Goal: Task Accomplishment & Management: Use online tool/utility

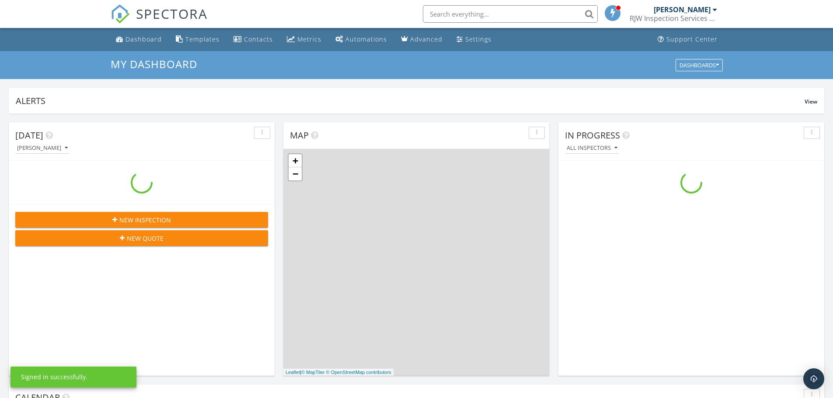
scroll to position [809, 846]
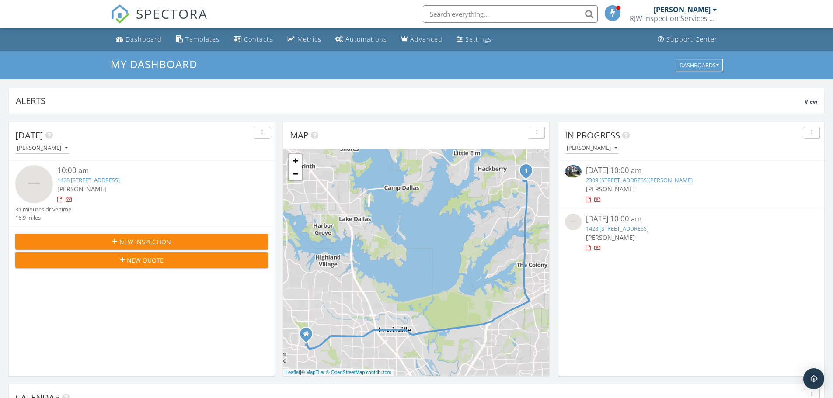
click at [645, 180] on link "2309 [STREET_ADDRESS][PERSON_NAME]" at bounding box center [639, 180] width 107 height 8
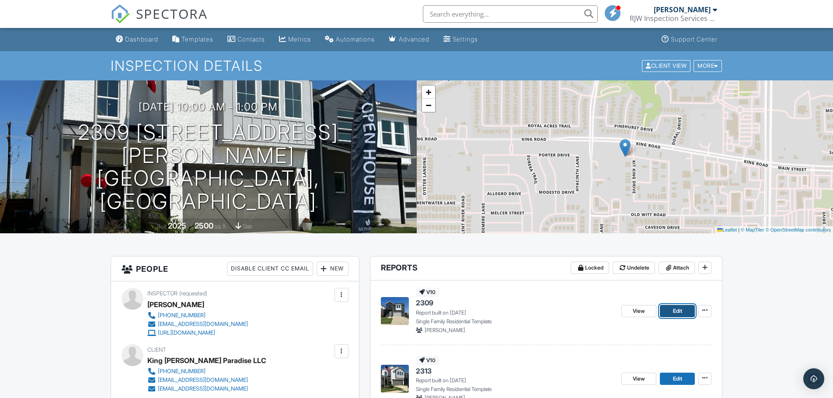
click at [673, 313] on span "Edit" at bounding box center [677, 311] width 9 height 9
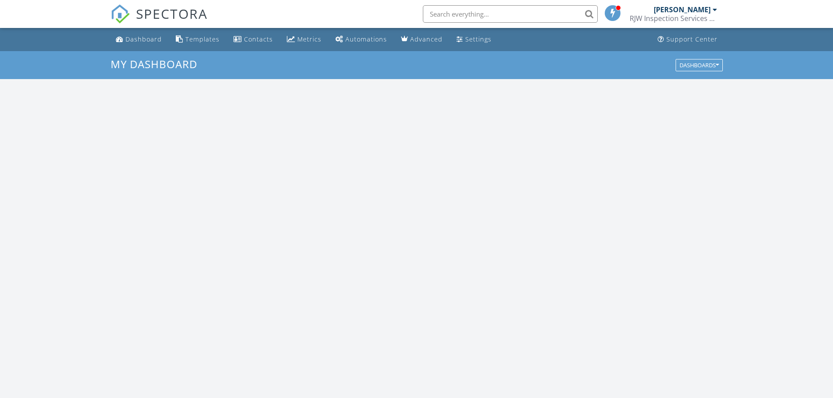
scroll to position [809, 846]
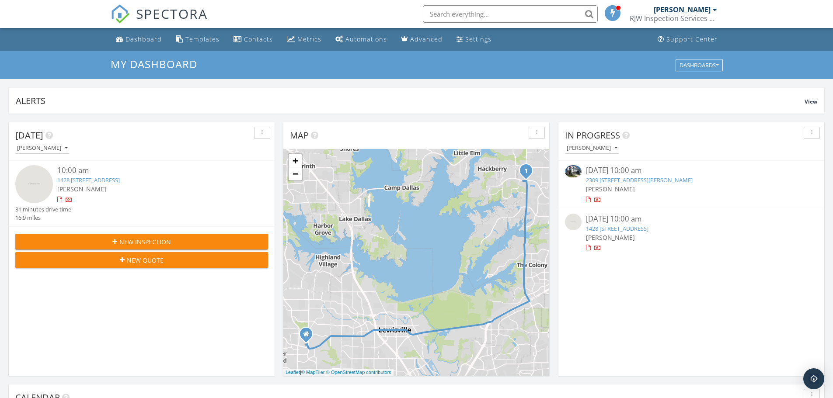
click at [591, 201] on div at bounding box center [589, 200] width 7 height 7
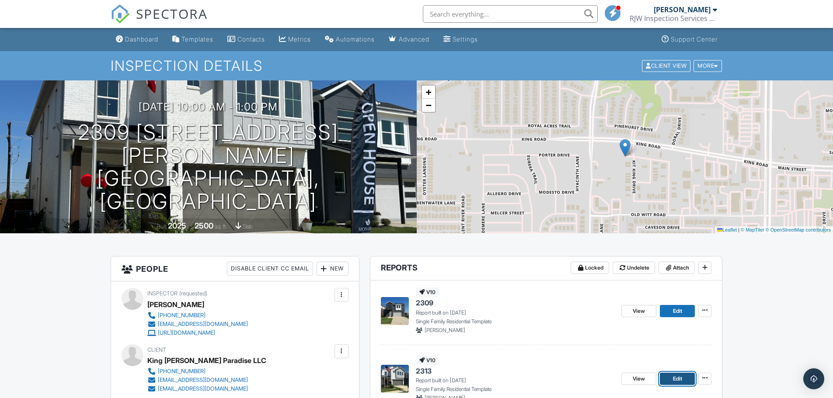
click at [669, 380] on link "Edit" at bounding box center [677, 379] width 35 height 12
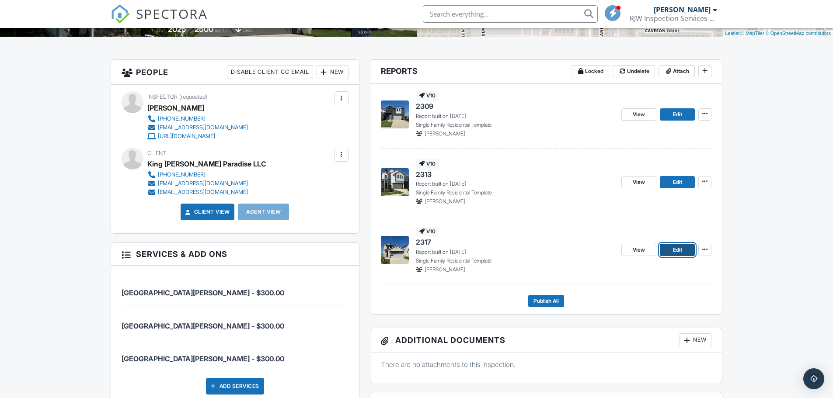
click at [669, 248] on link "Edit" at bounding box center [677, 250] width 35 height 12
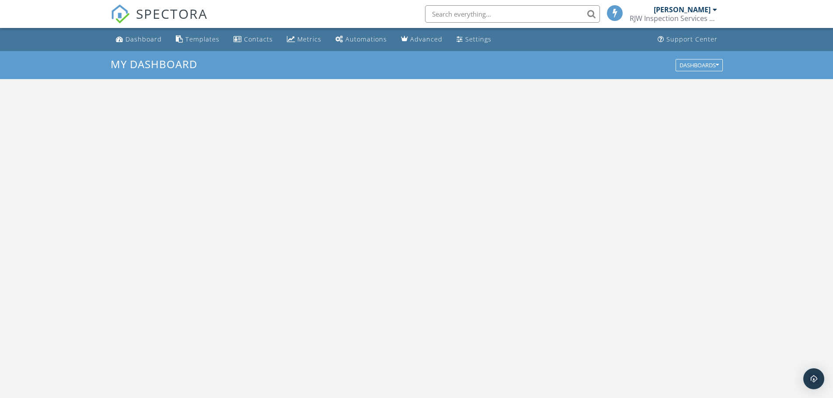
scroll to position [809, 846]
